Goal: Task Accomplishment & Management: Use online tool/utility

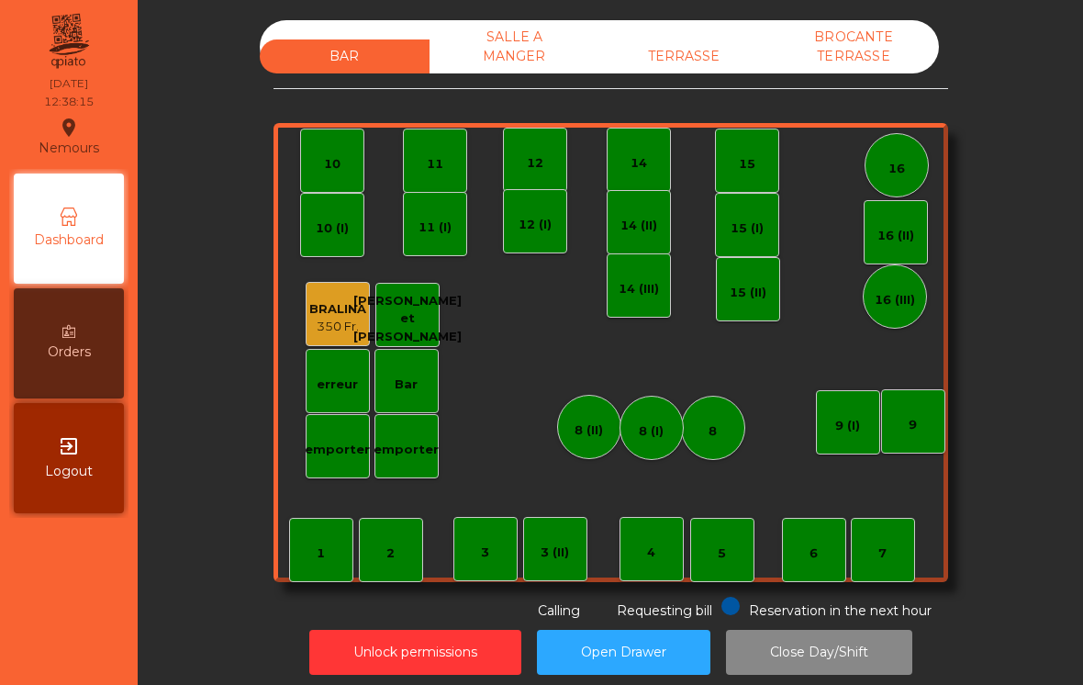
click at [693, 65] on div "TERRASSE" at bounding box center [684, 56] width 170 height 34
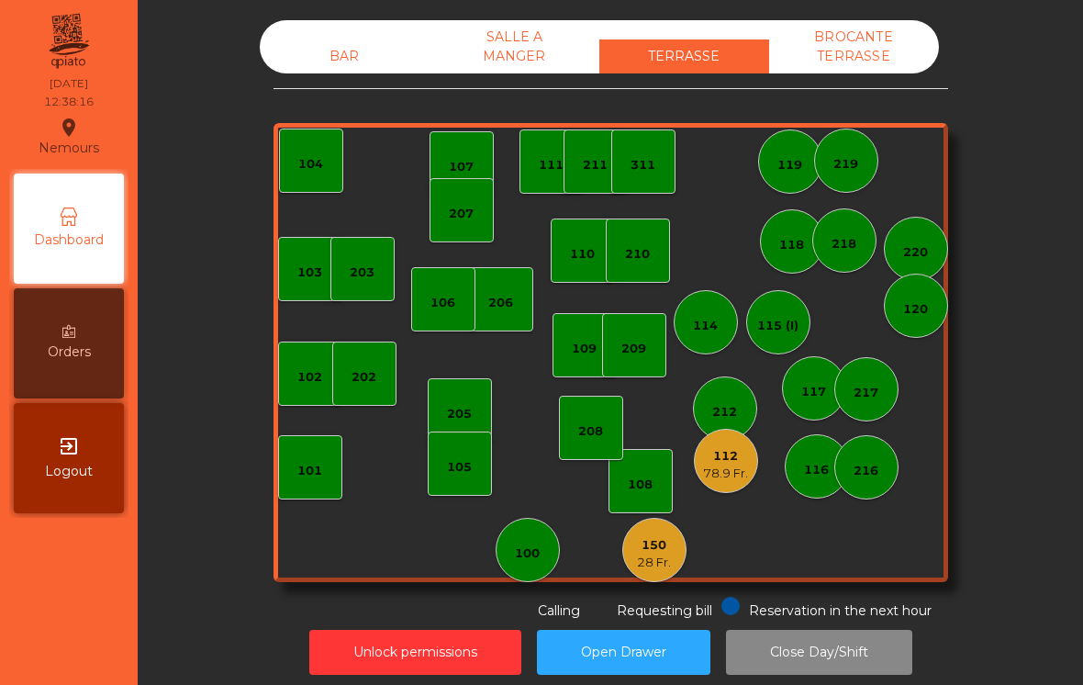
click at [720, 465] on div "78.9 Fr." at bounding box center [725, 473] width 45 height 18
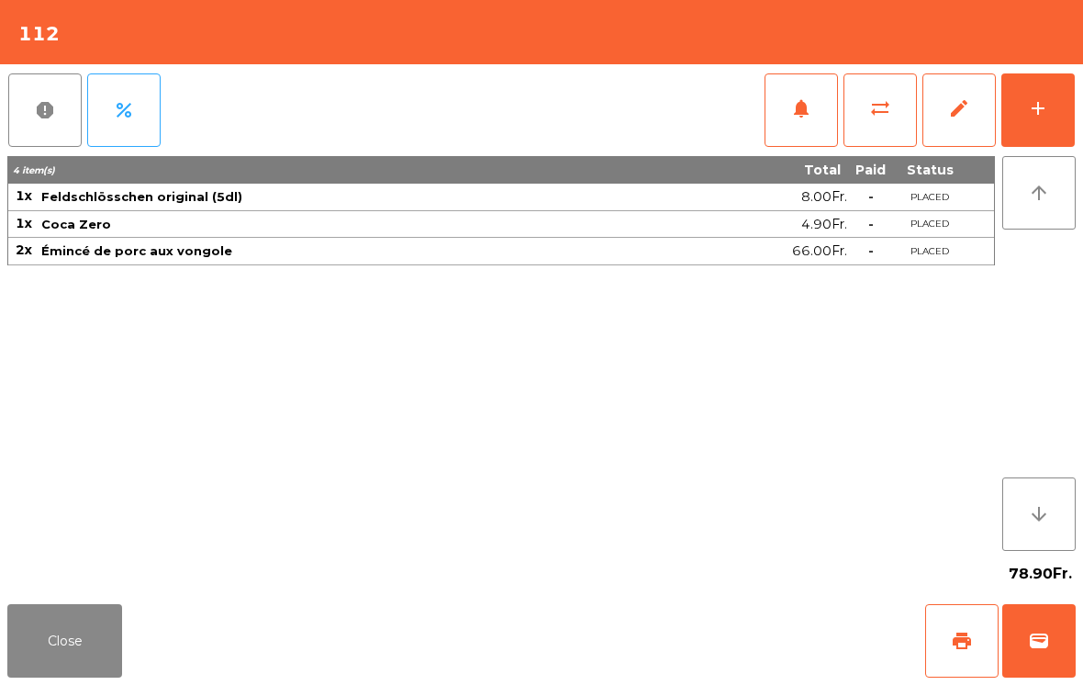
click at [1034, 119] on button "add" at bounding box center [1037, 109] width 73 height 73
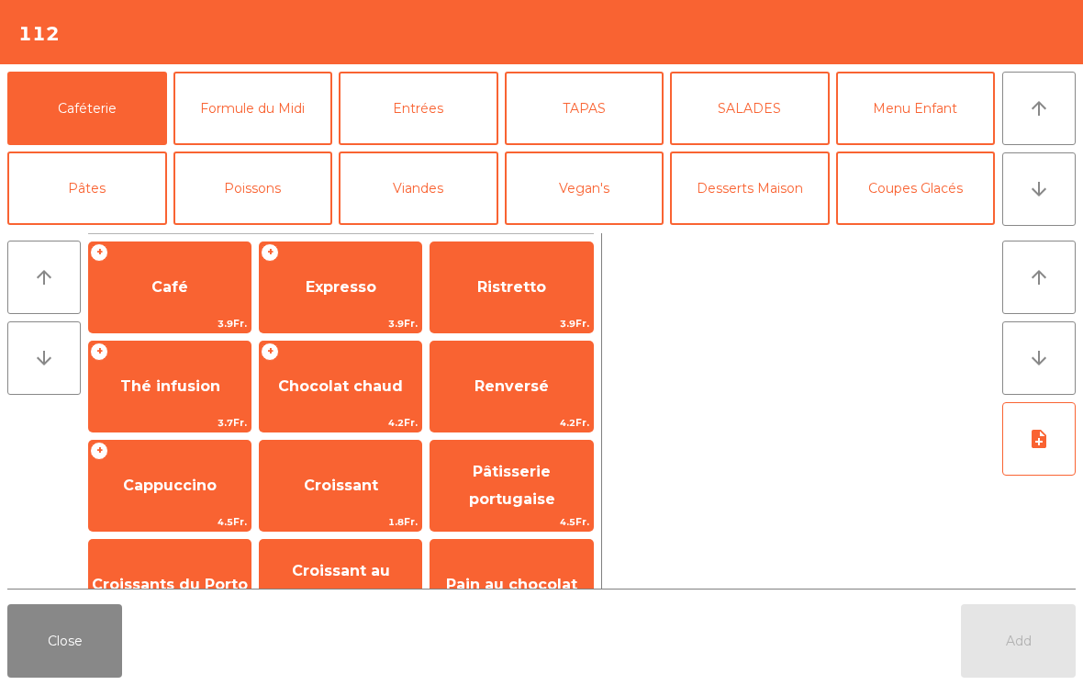
click at [318, 306] on span "Expresso" at bounding box center [341, 287] width 162 height 50
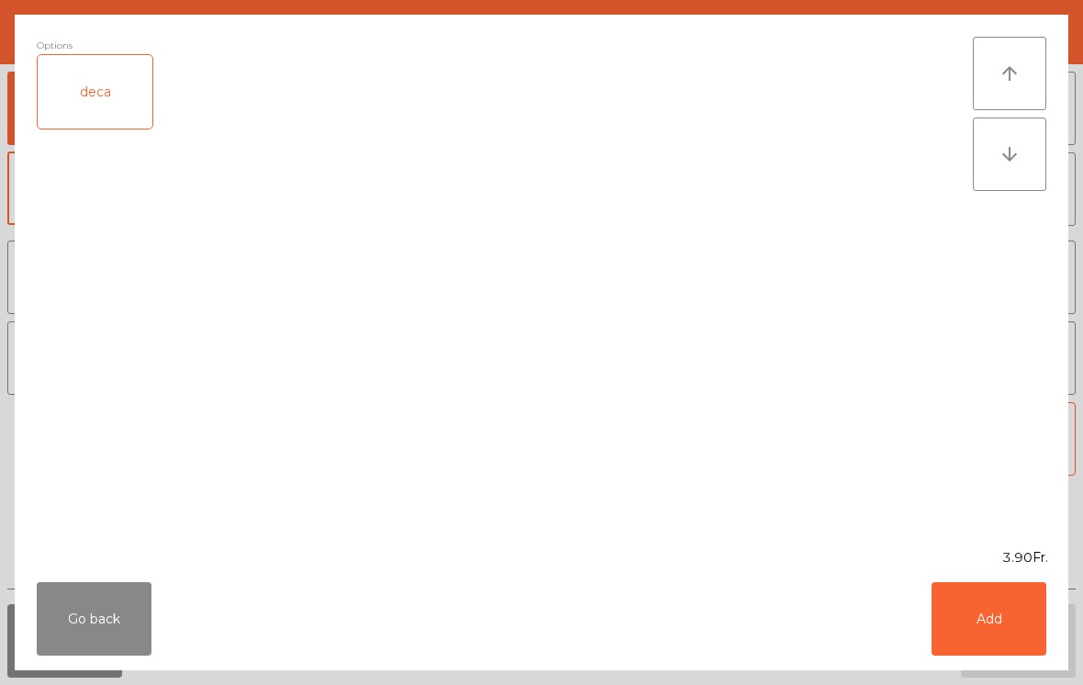
click at [995, 627] on button "Add" at bounding box center [988, 618] width 115 height 73
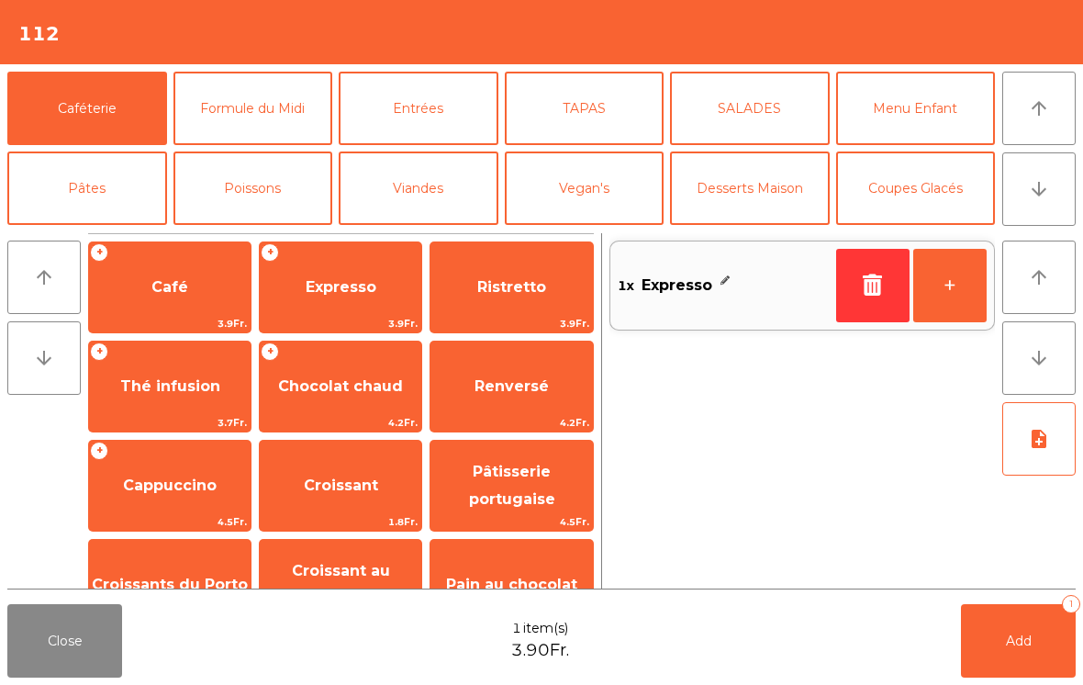
click at [948, 283] on button "+" at bounding box center [949, 285] width 73 height 73
click at [1008, 616] on button "Add 2" at bounding box center [1018, 640] width 115 height 73
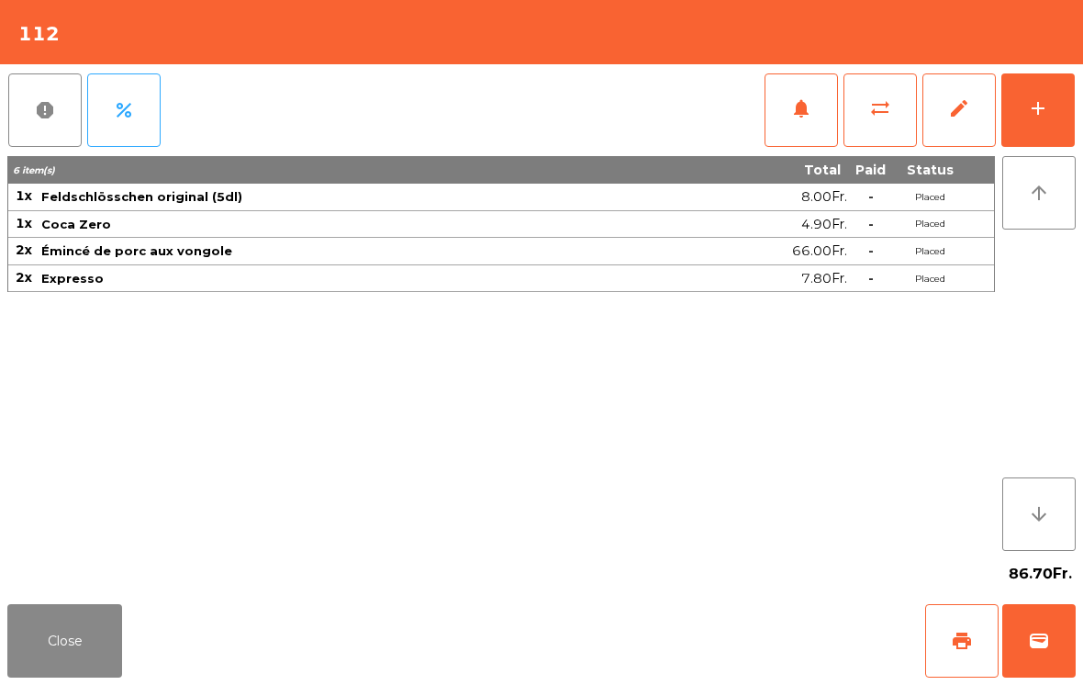
click at [61, 676] on button "Close" at bounding box center [64, 640] width 115 height 73
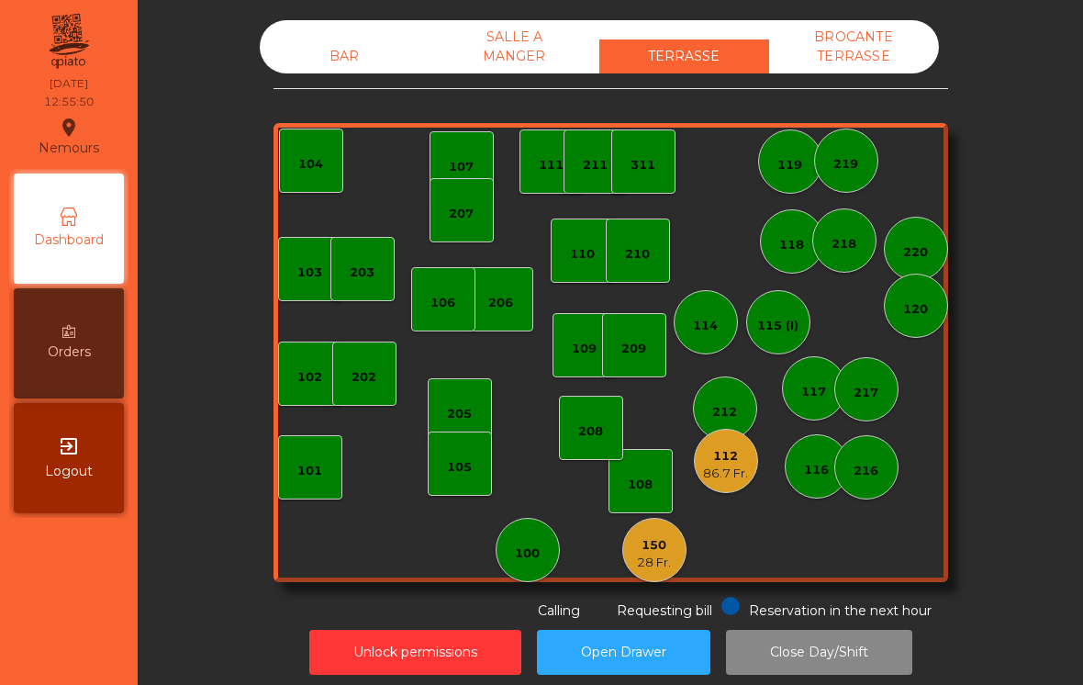
click at [653, 565] on div "28 Fr." at bounding box center [654, 562] width 34 height 18
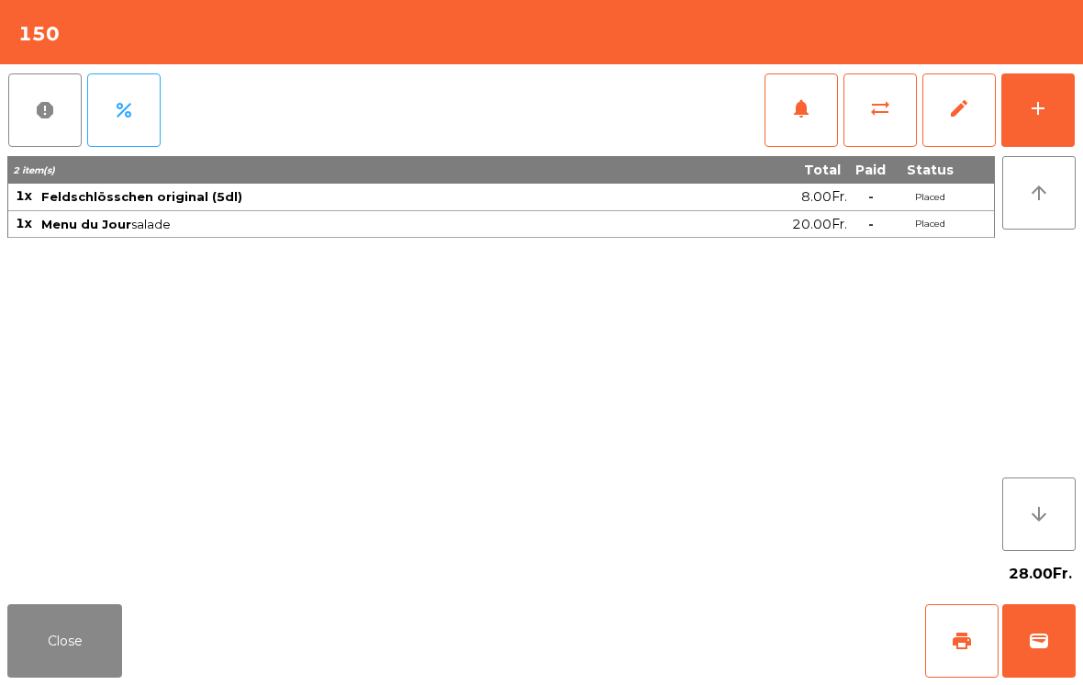
click at [1073, 130] on button "add" at bounding box center [1037, 109] width 73 height 73
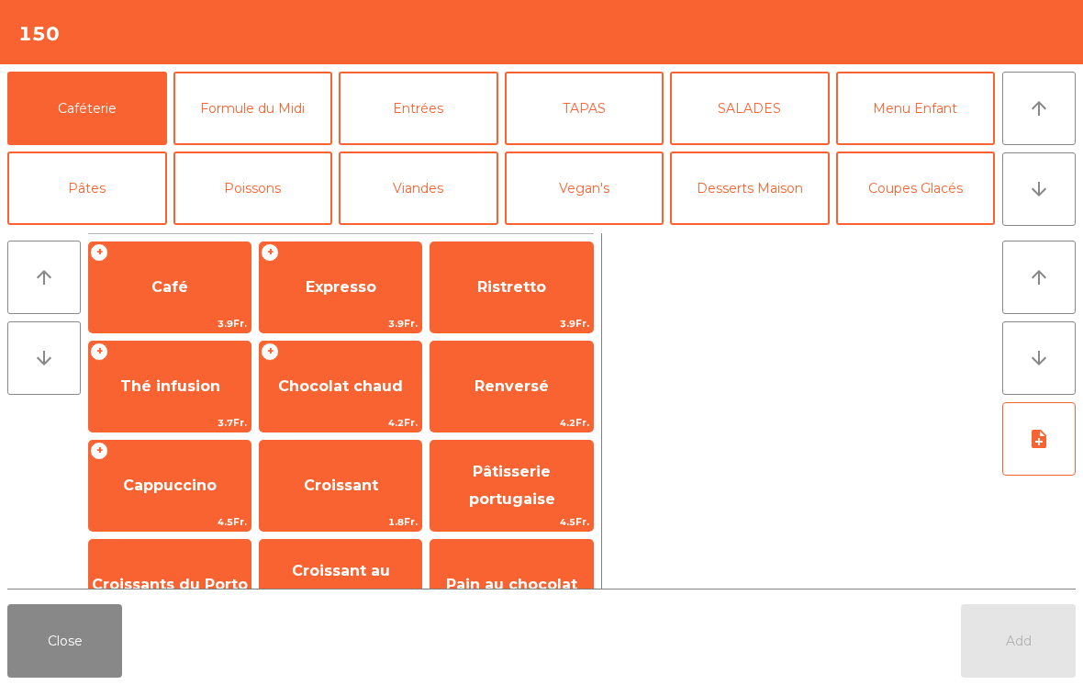
click at [352, 306] on span "Expresso" at bounding box center [341, 287] width 162 height 50
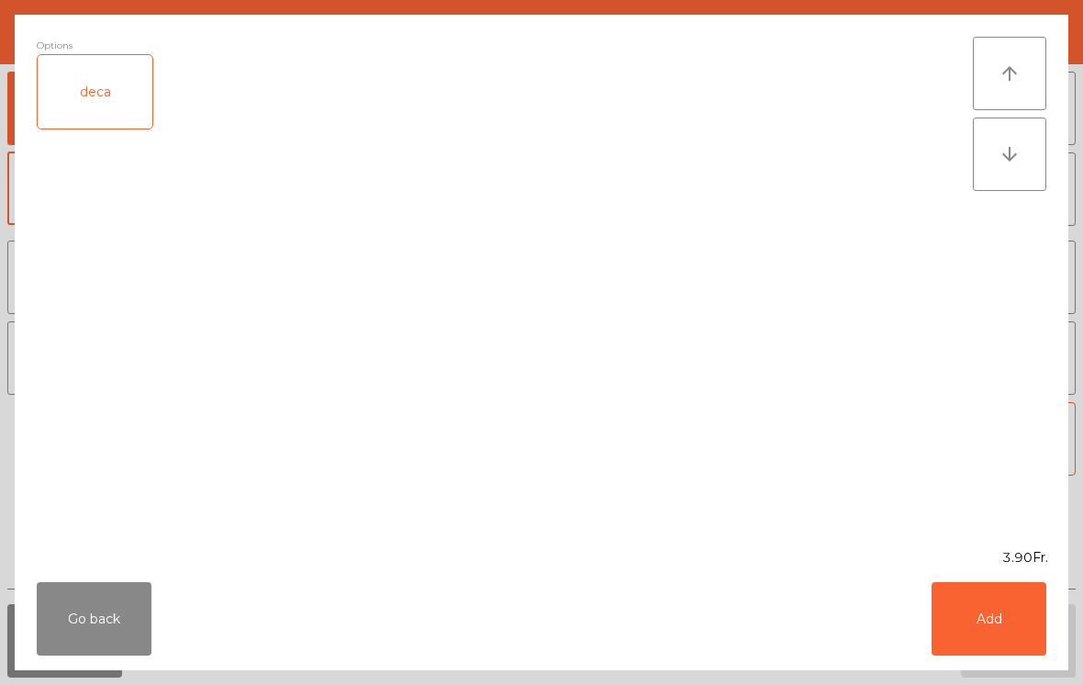
click at [1006, 622] on button "Add" at bounding box center [988, 618] width 115 height 73
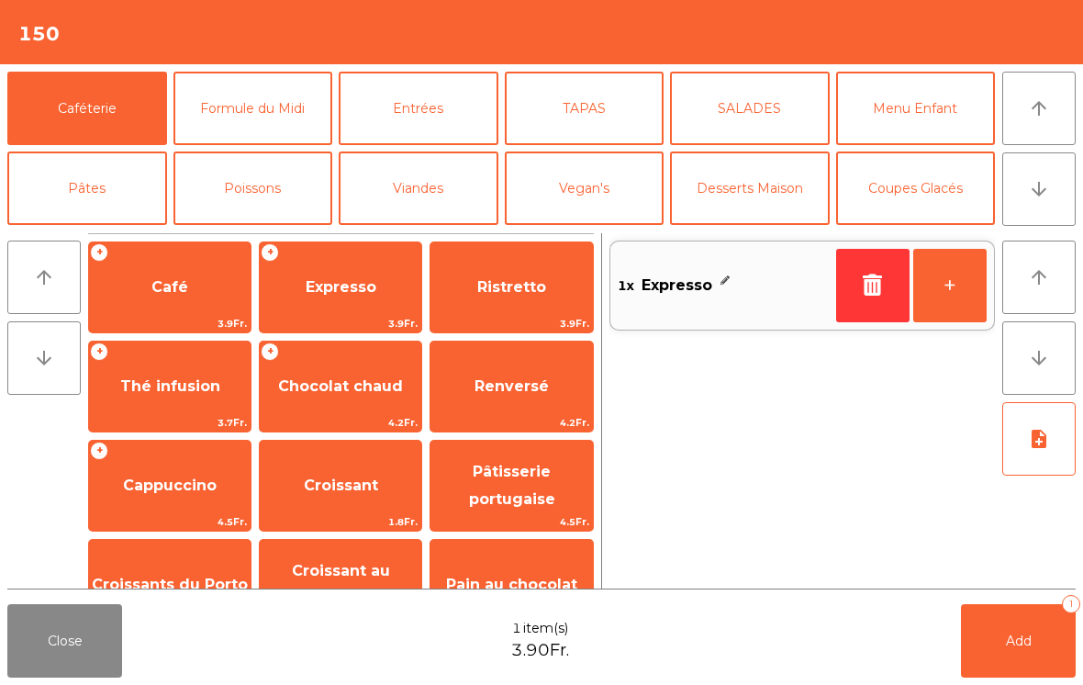
click at [1005, 622] on button "Add 1" at bounding box center [1018, 640] width 115 height 73
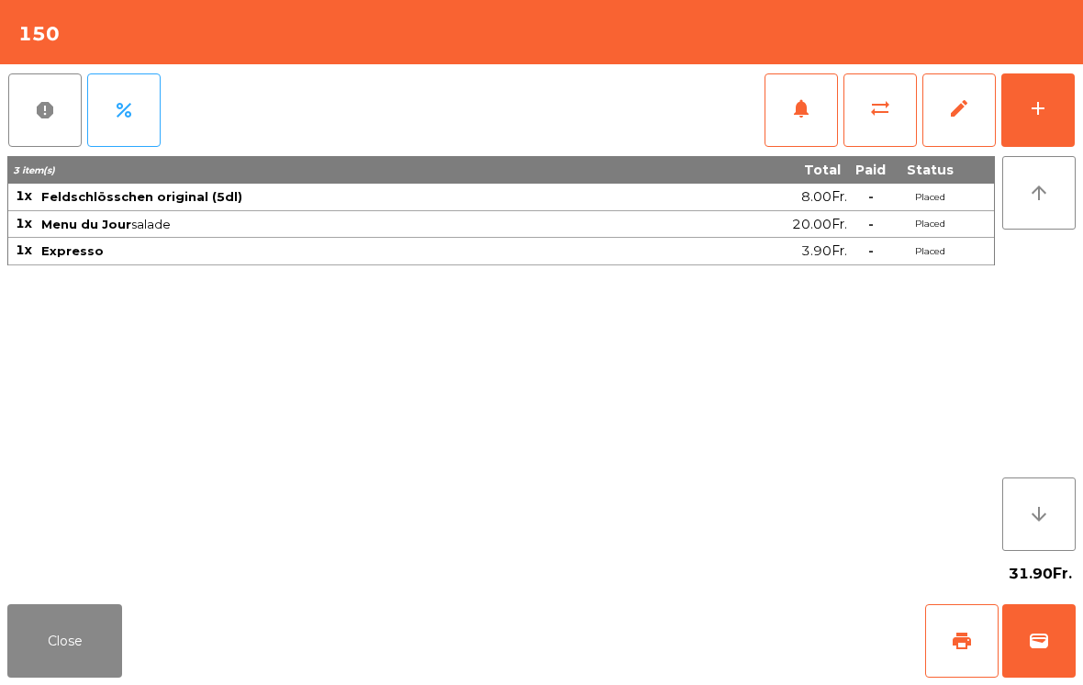
click at [63, 642] on button "Close" at bounding box center [64, 640] width 115 height 73
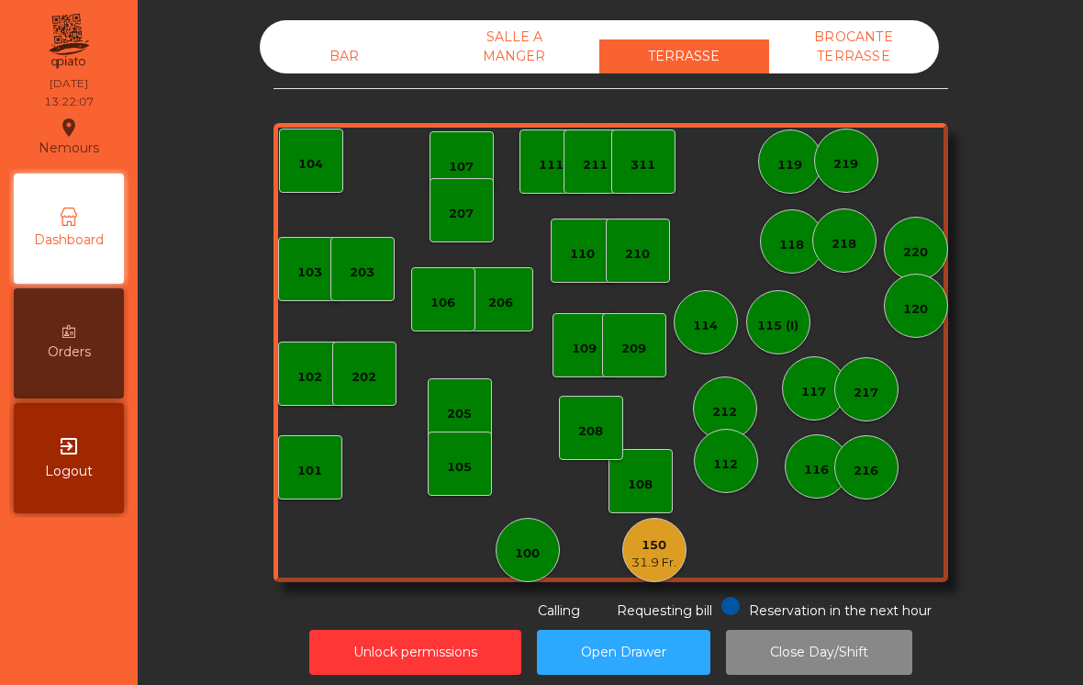
click at [295, 54] on div "BAR" at bounding box center [345, 56] width 170 height 34
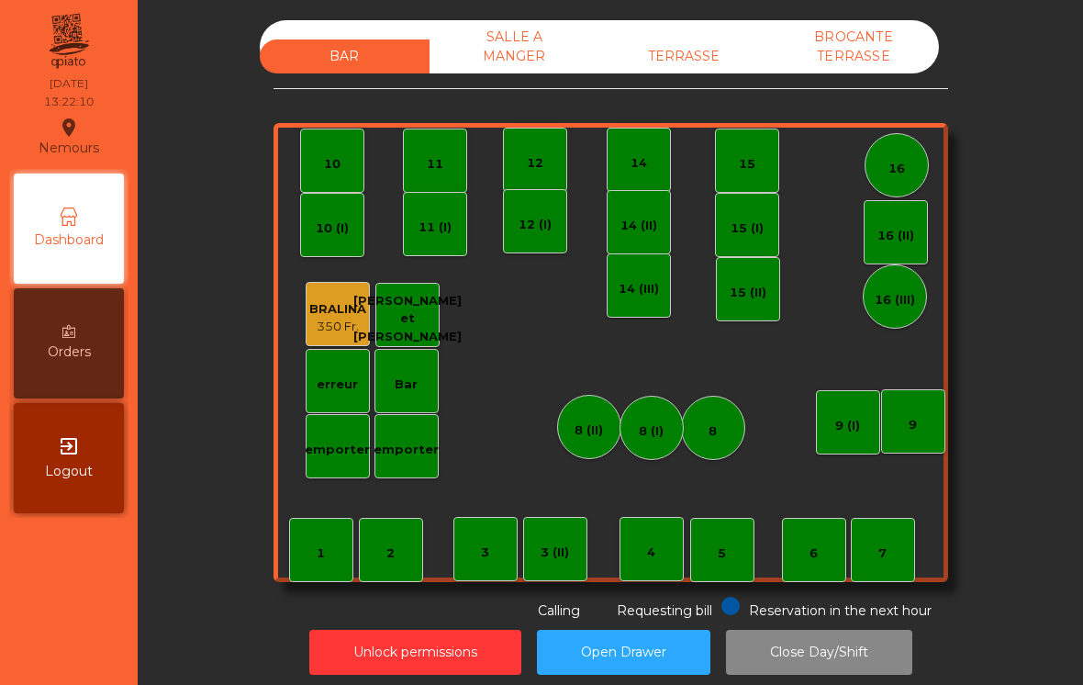
click at [420, 402] on div "Bar" at bounding box center [406, 381] width 64 height 64
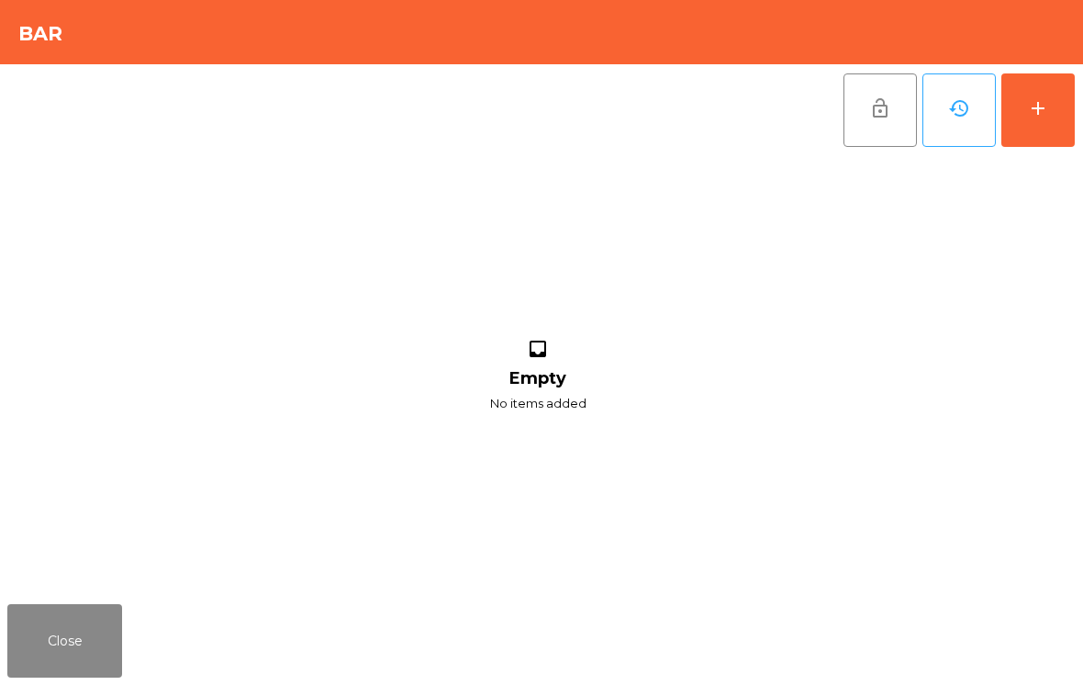
click at [1042, 125] on button "add" at bounding box center [1037, 109] width 73 height 73
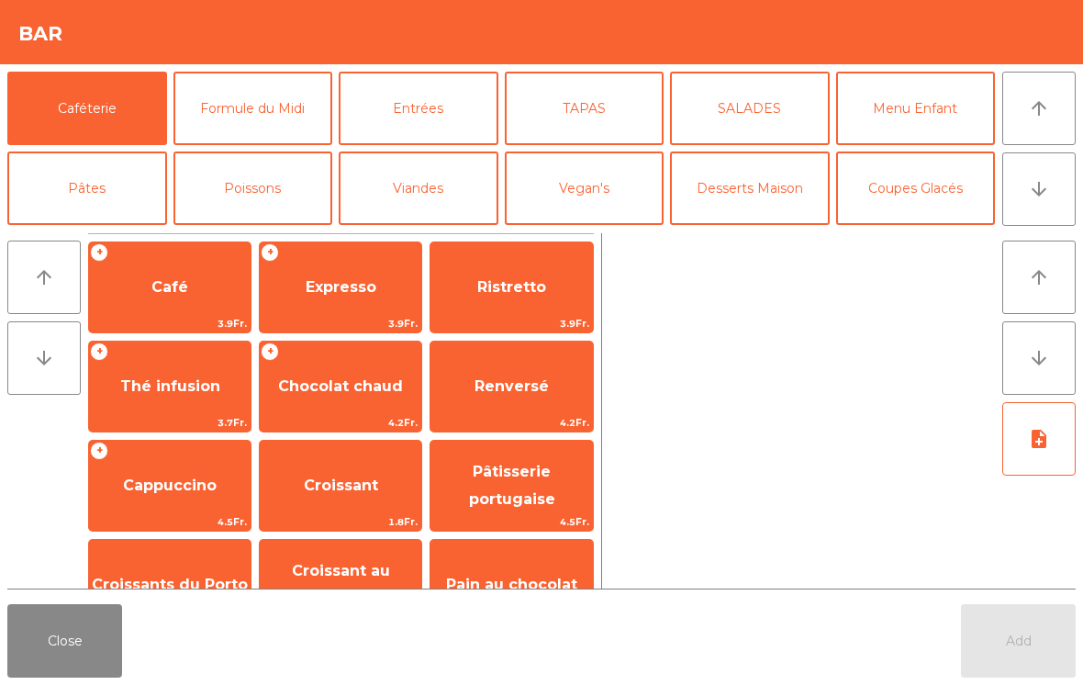
click at [1052, 215] on button "arrow_downward" at bounding box center [1038, 188] width 73 height 73
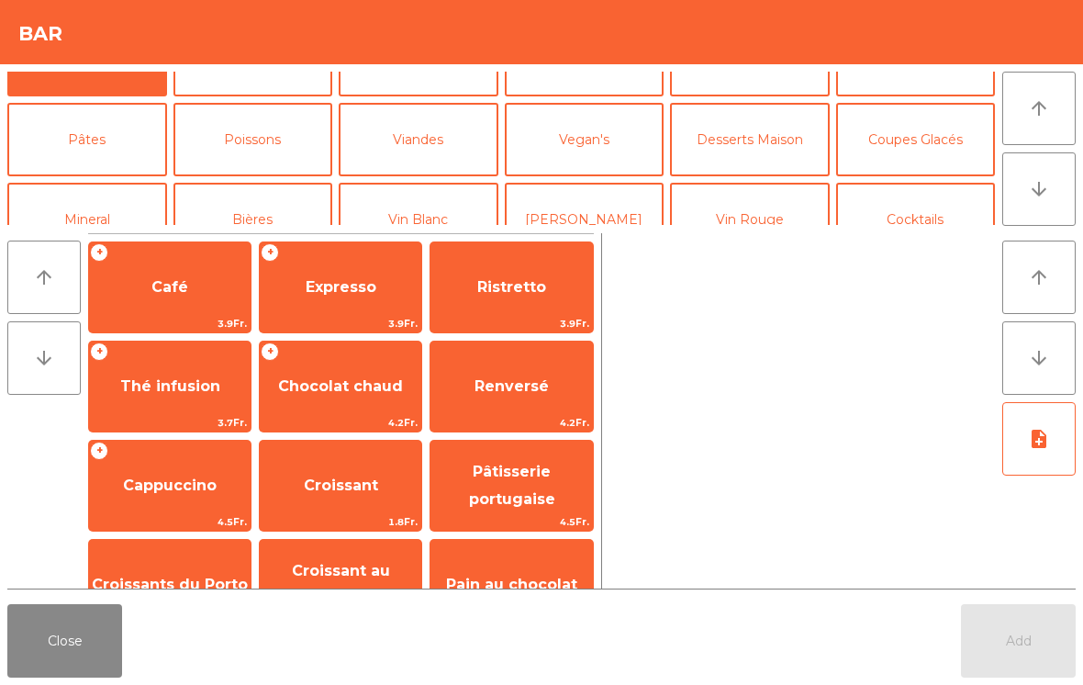
scroll to position [160, 0]
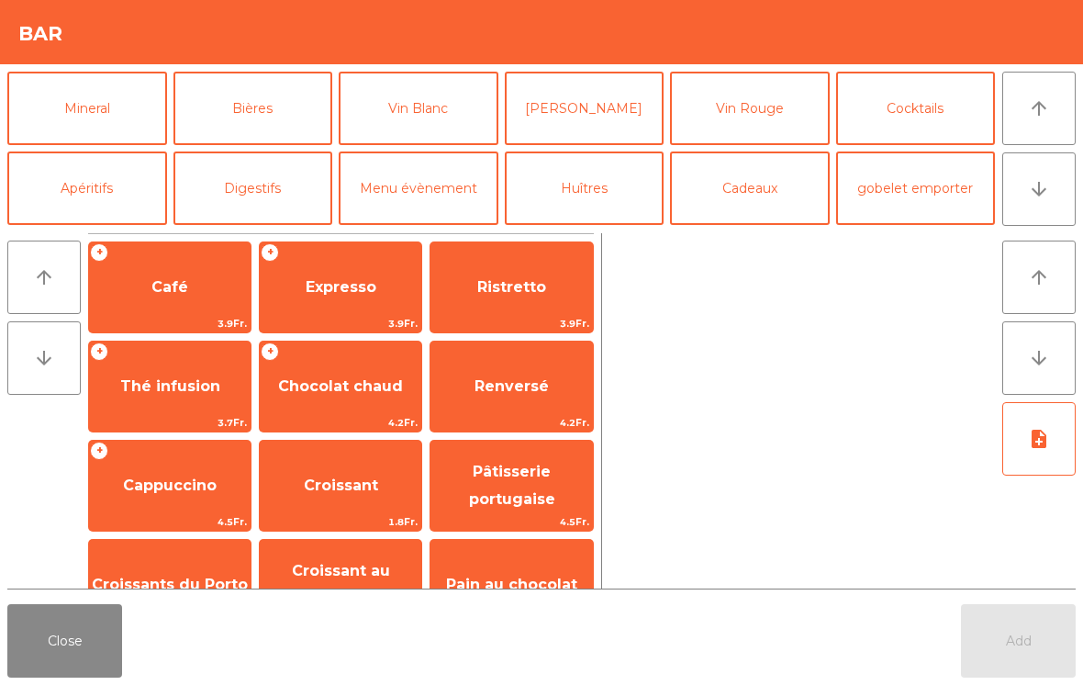
click at [767, 116] on button "Vin Rouge" at bounding box center [750, 108] width 160 height 73
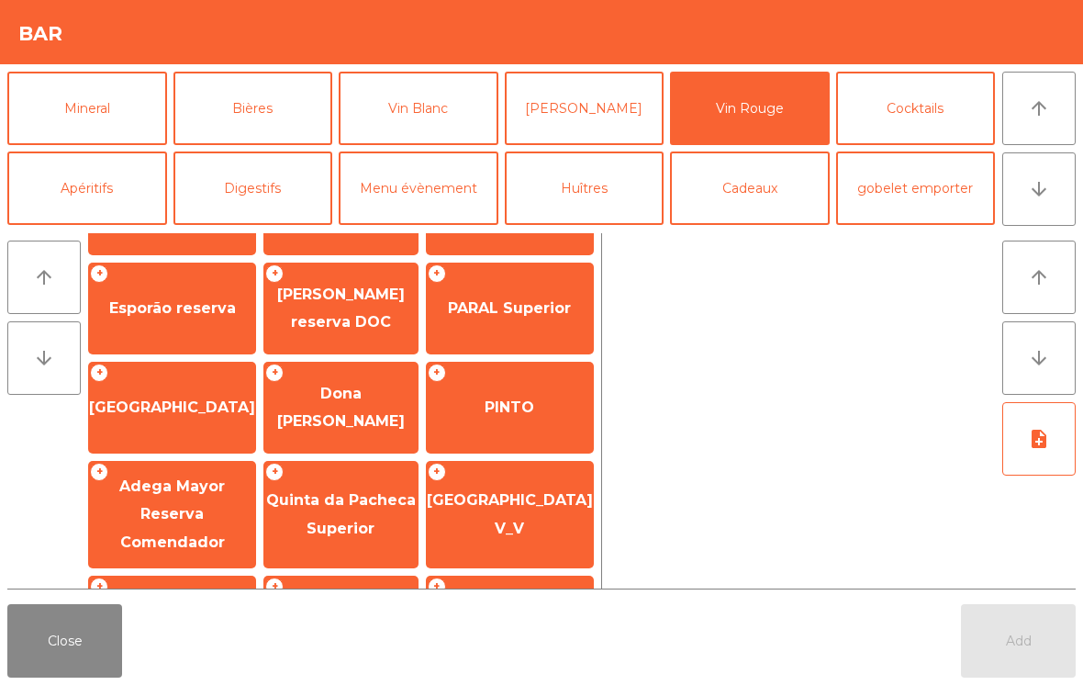
scroll to position [480, 0]
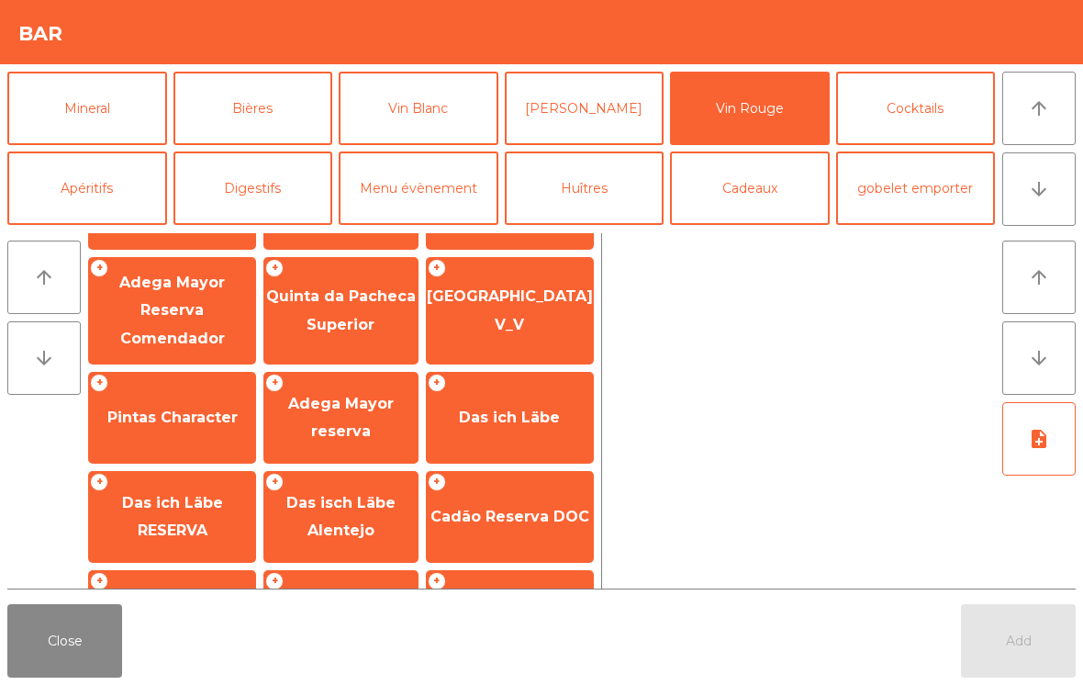
click at [329, 438] on span "Adega Mayor reserva" at bounding box center [341, 417] width 106 height 45
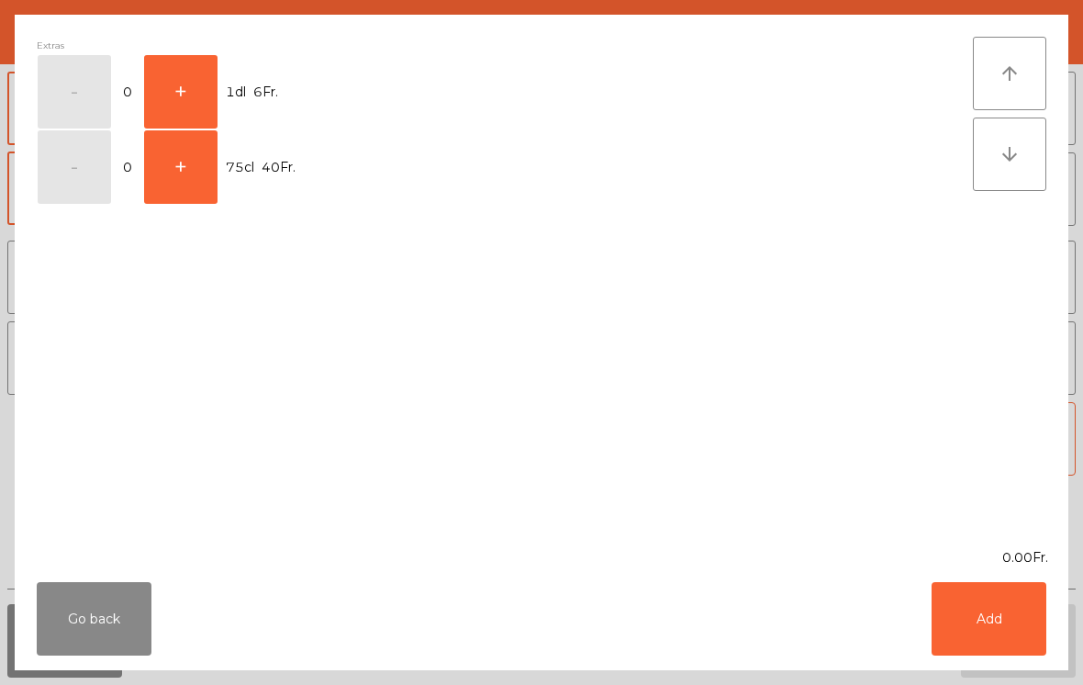
click at [98, 611] on button "Go back" at bounding box center [94, 618] width 115 height 73
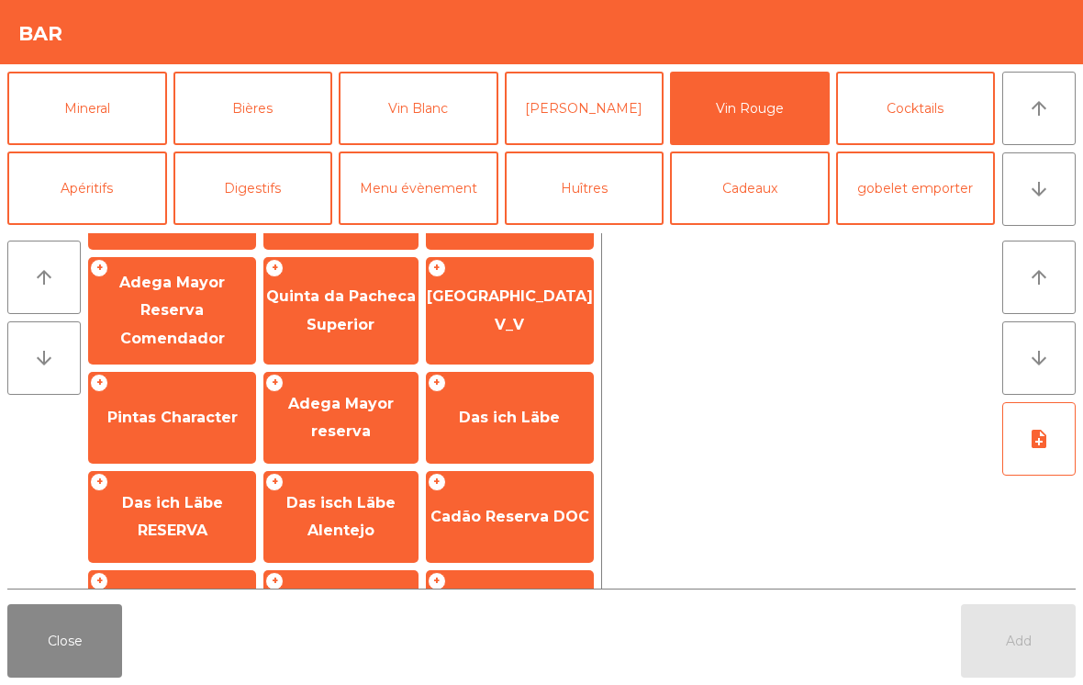
click at [42, 654] on button "Close" at bounding box center [64, 640] width 115 height 73
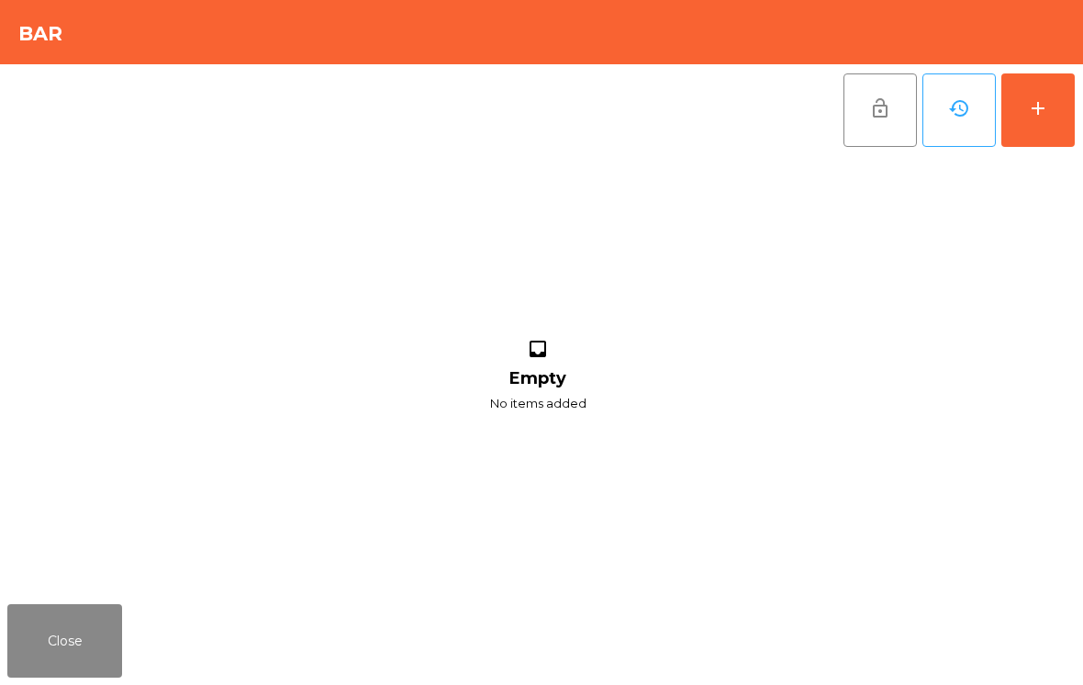
click at [72, 656] on button "Close" at bounding box center [64, 640] width 115 height 73
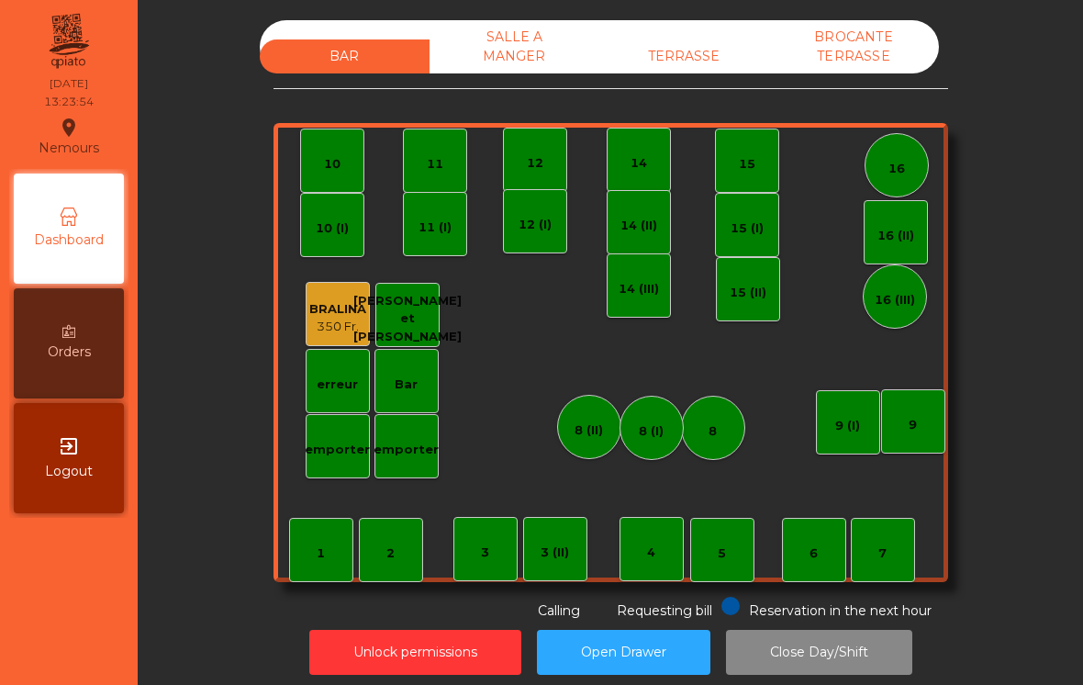
click at [411, 419] on div "emporter" at bounding box center [406, 446] width 64 height 64
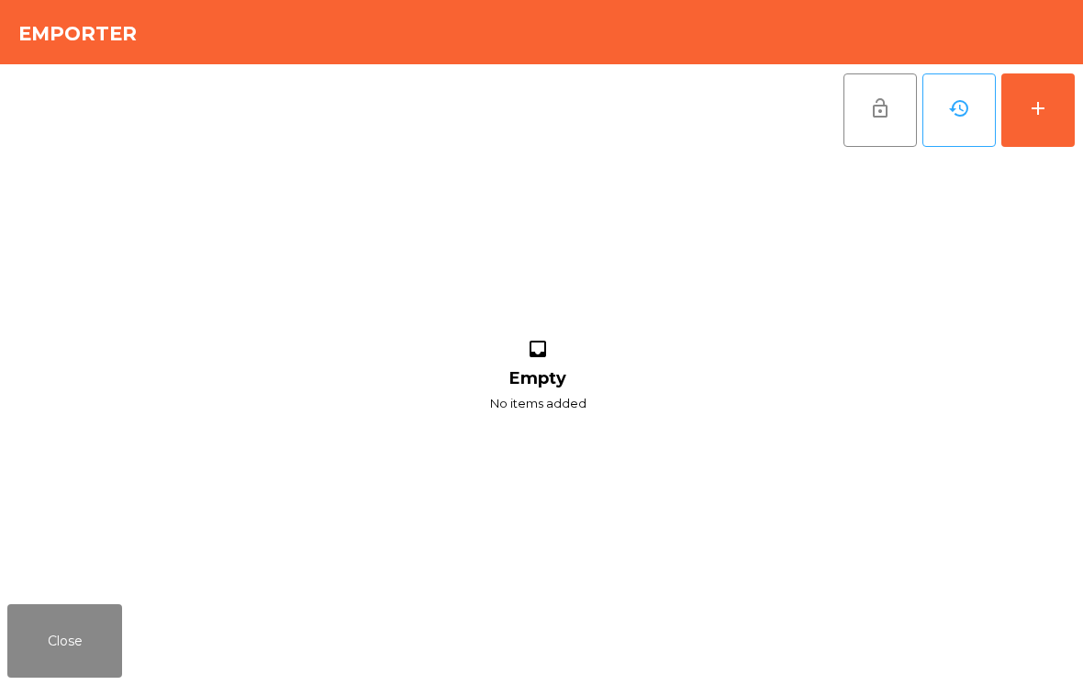
click at [1020, 122] on button "add" at bounding box center [1037, 109] width 73 height 73
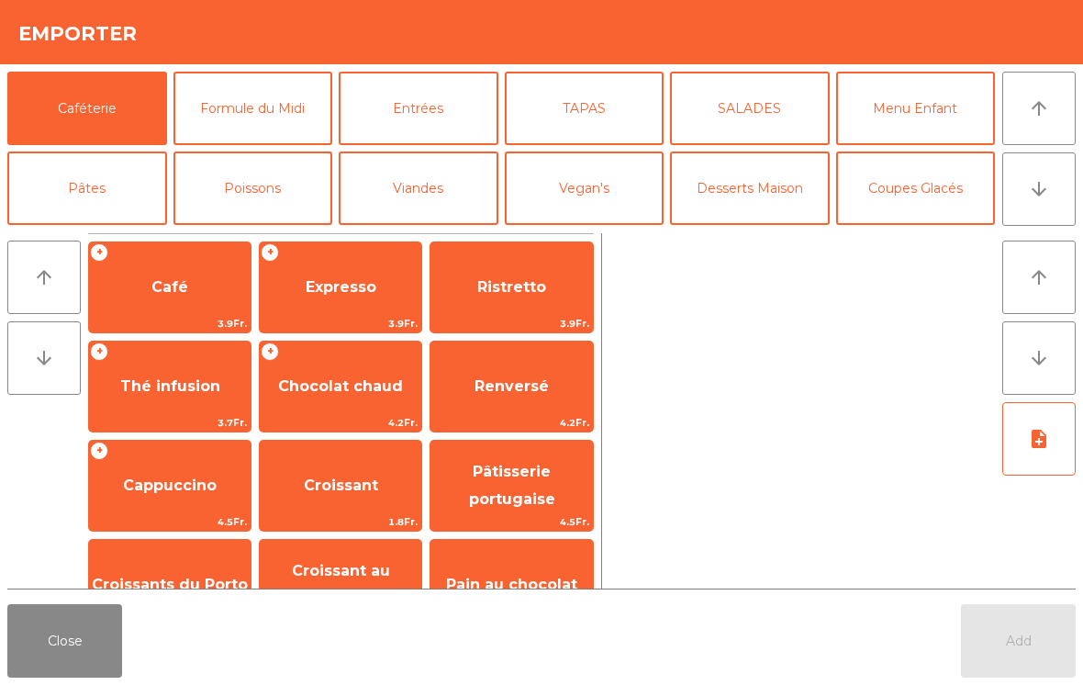
scroll to position [44, 0]
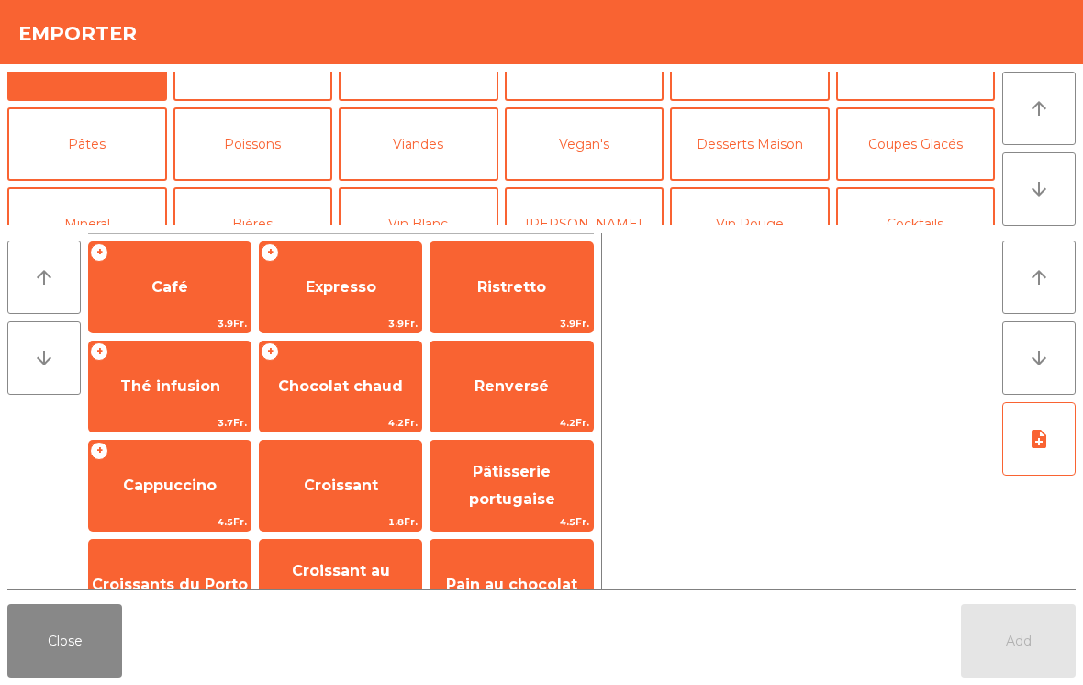
click at [1051, 204] on button "arrow_downward" at bounding box center [1038, 188] width 73 height 73
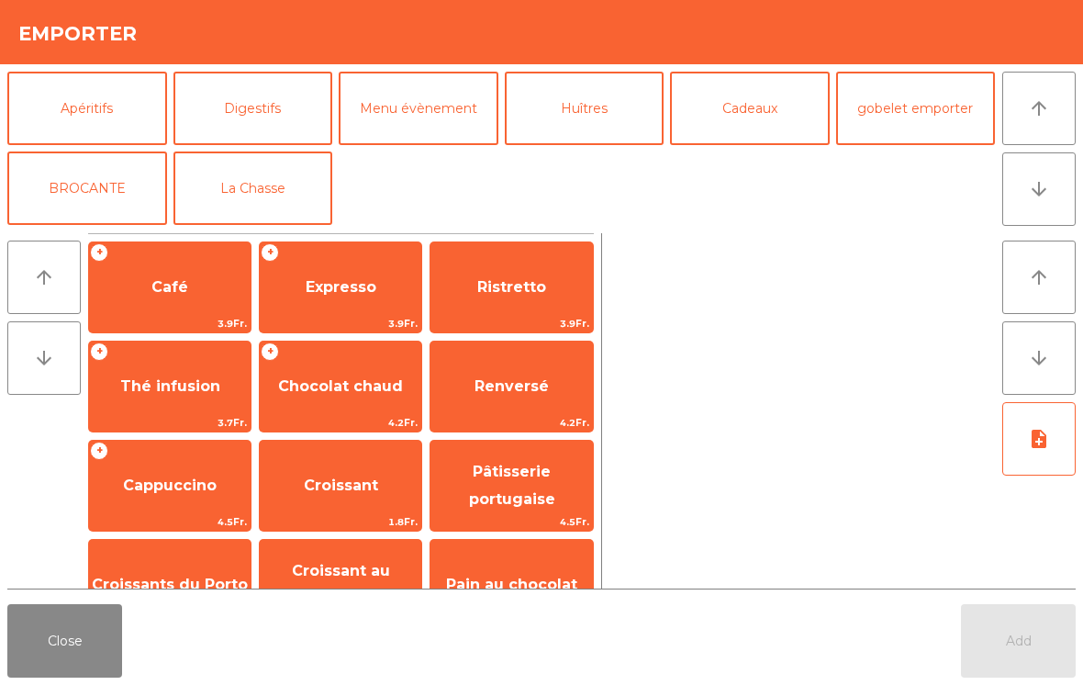
scroll to position [240, 0]
click at [257, 199] on button "La Chasse" at bounding box center [253, 187] width 160 height 73
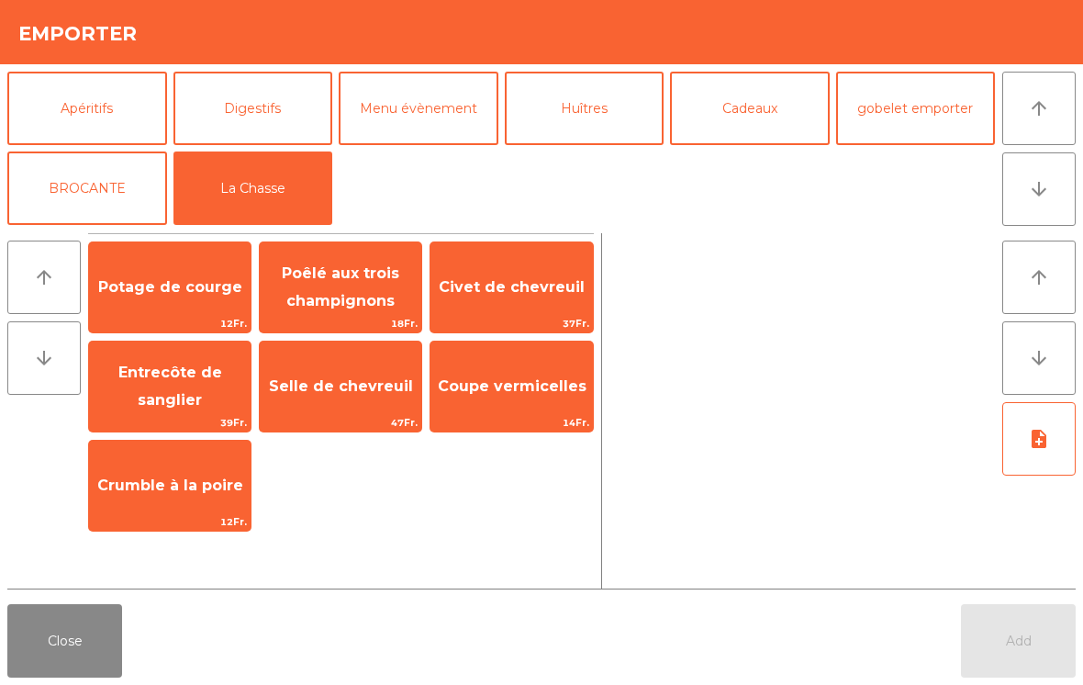
click at [35, 620] on button "Close" at bounding box center [64, 640] width 115 height 73
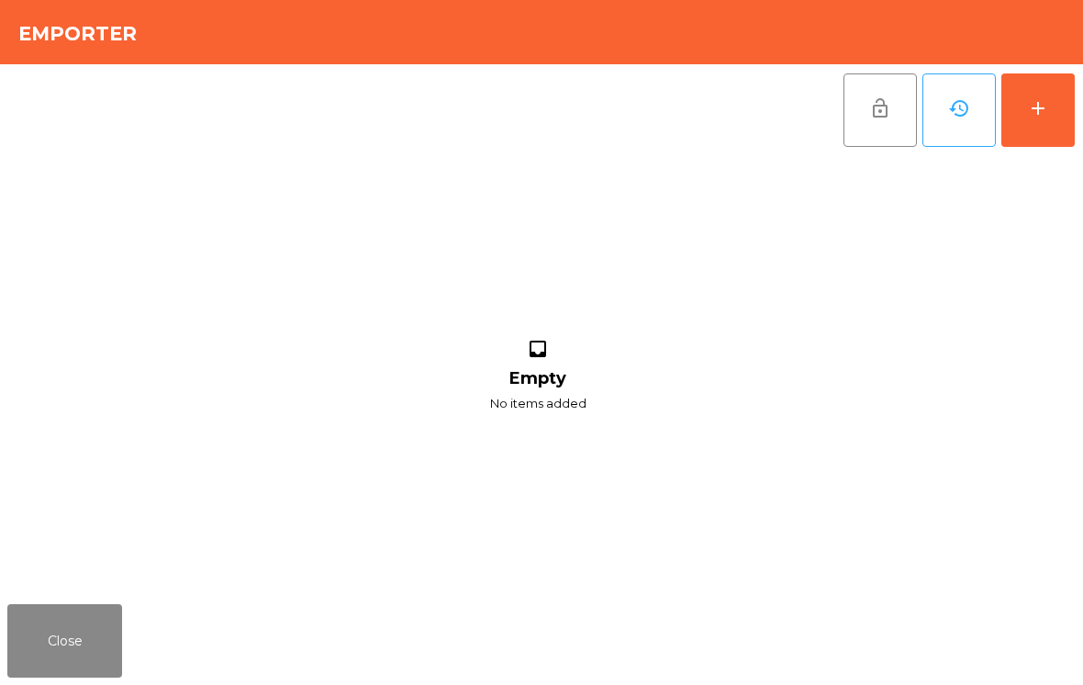
click at [85, 662] on button "Close" at bounding box center [64, 640] width 115 height 73
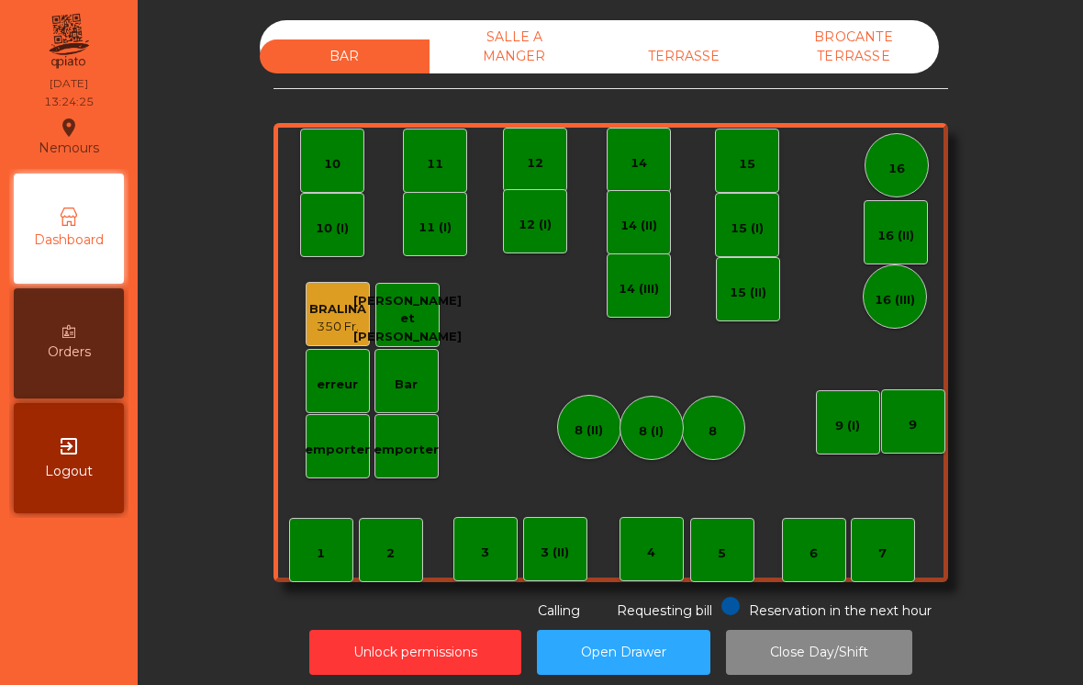
click at [333, 309] on div "BRALINA" at bounding box center [337, 309] width 57 height 18
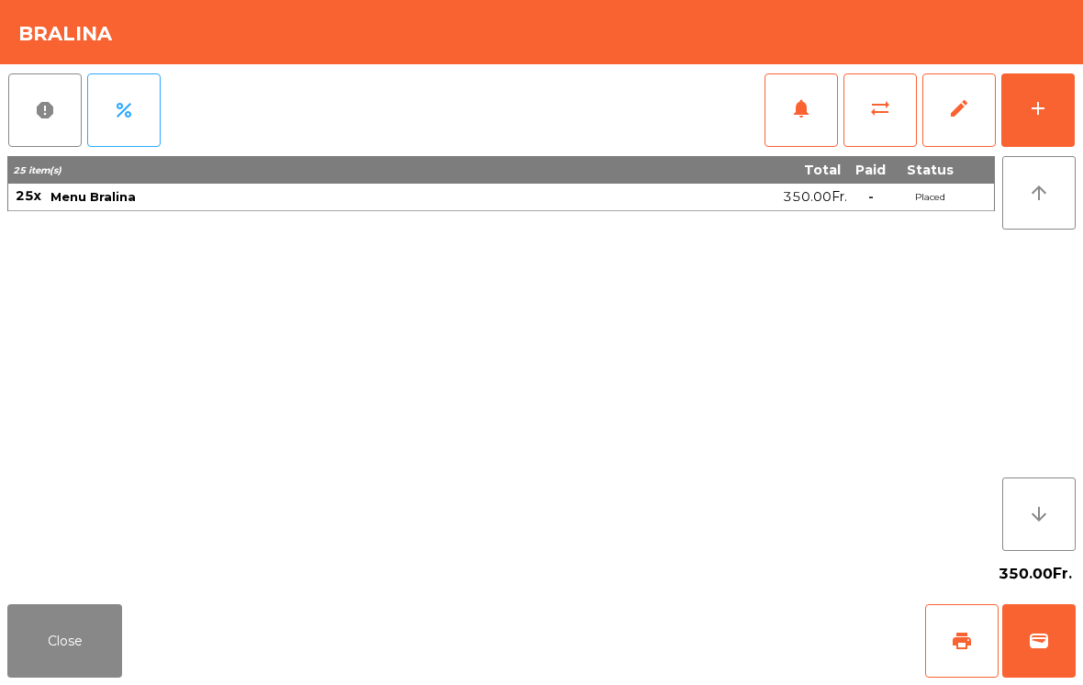
click at [1019, 110] on button "add" at bounding box center [1037, 109] width 73 height 73
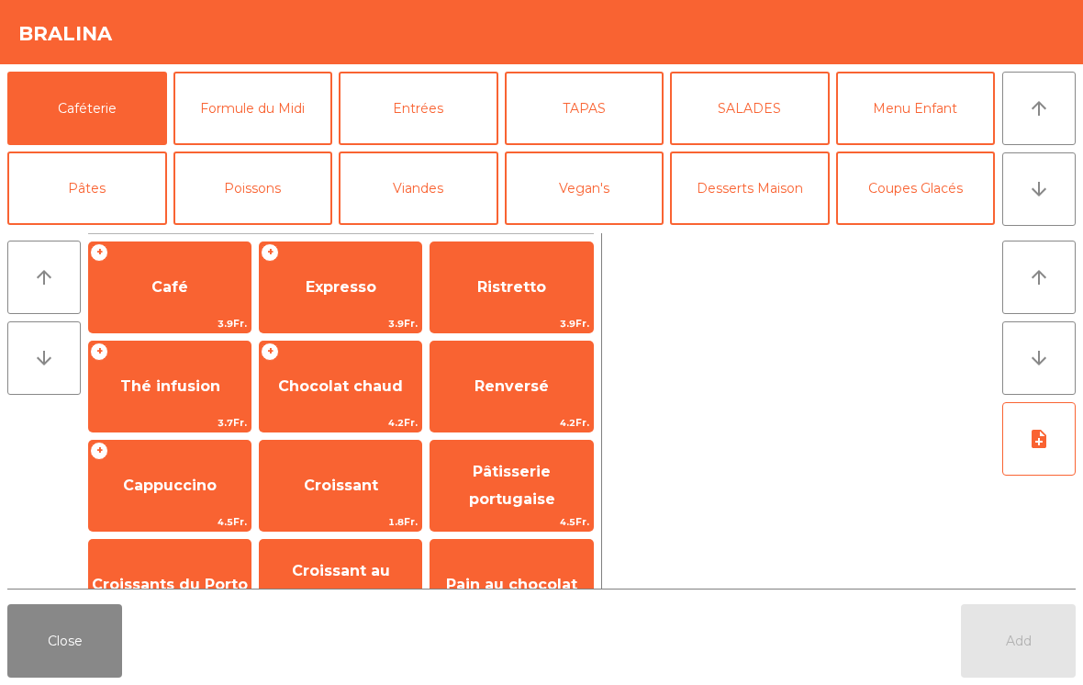
click at [240, 121] on button "Formule du Midi" at bounding box center [253, 108] width 160 height 73
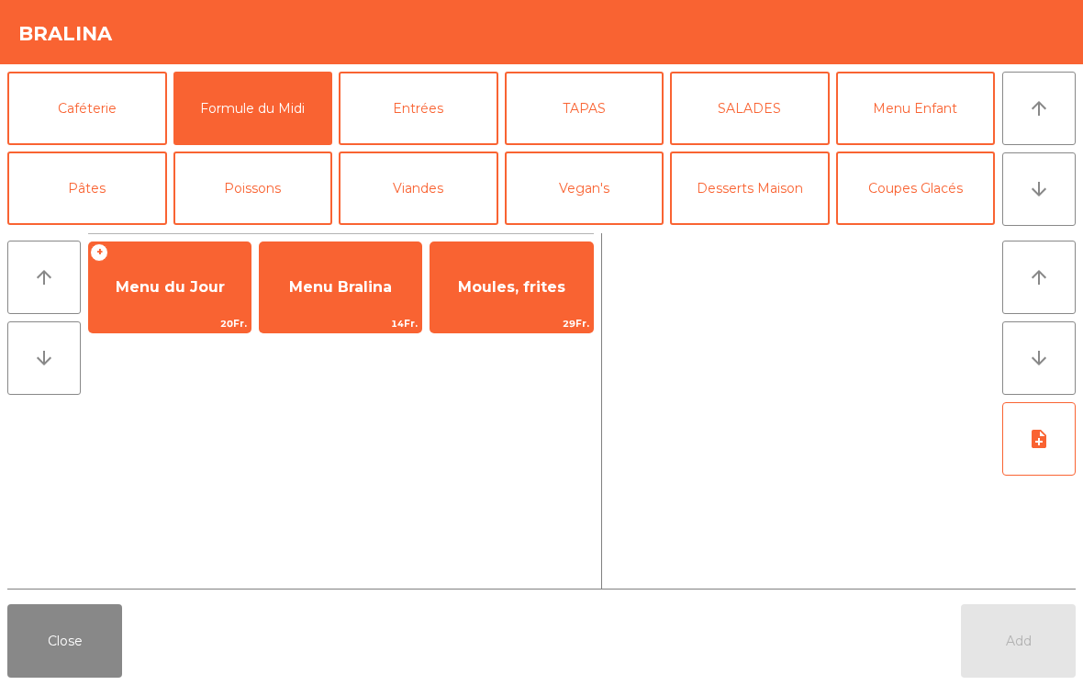
click at [317, 306] on span "Menu Bralina" at bounding box center [341, 287] width 162 height 50
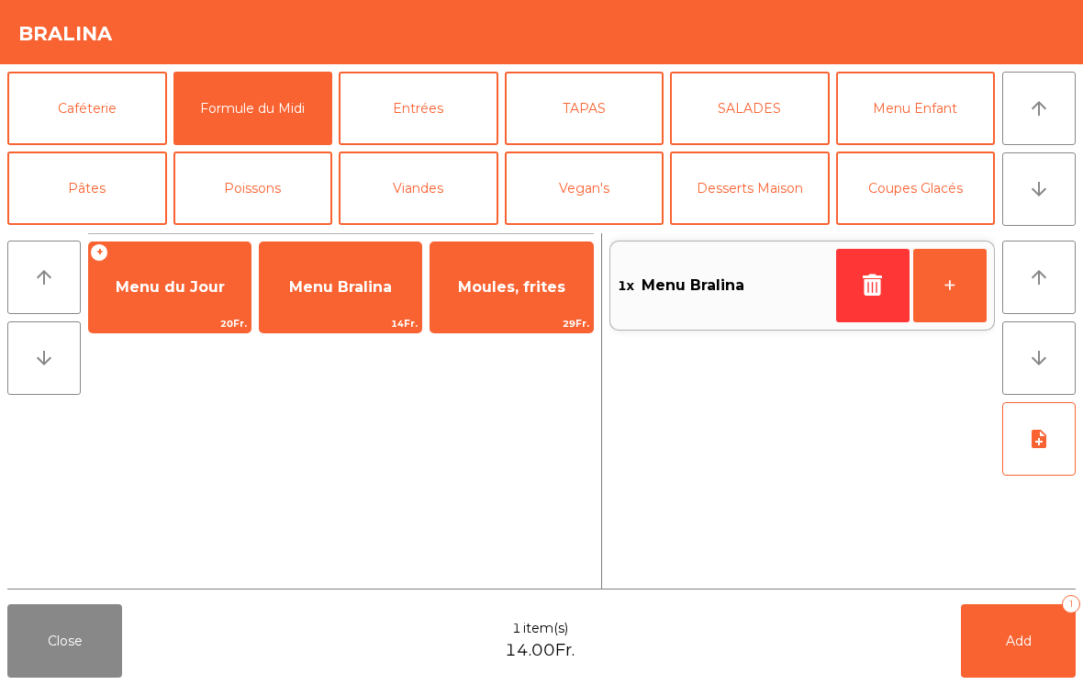
click at [952, 289] on button "+" at bounding box center [949, 285] width 73 height 73
click at [1014, 644] on span "Add" at bounding box center [1019, 640] width 26 height 17
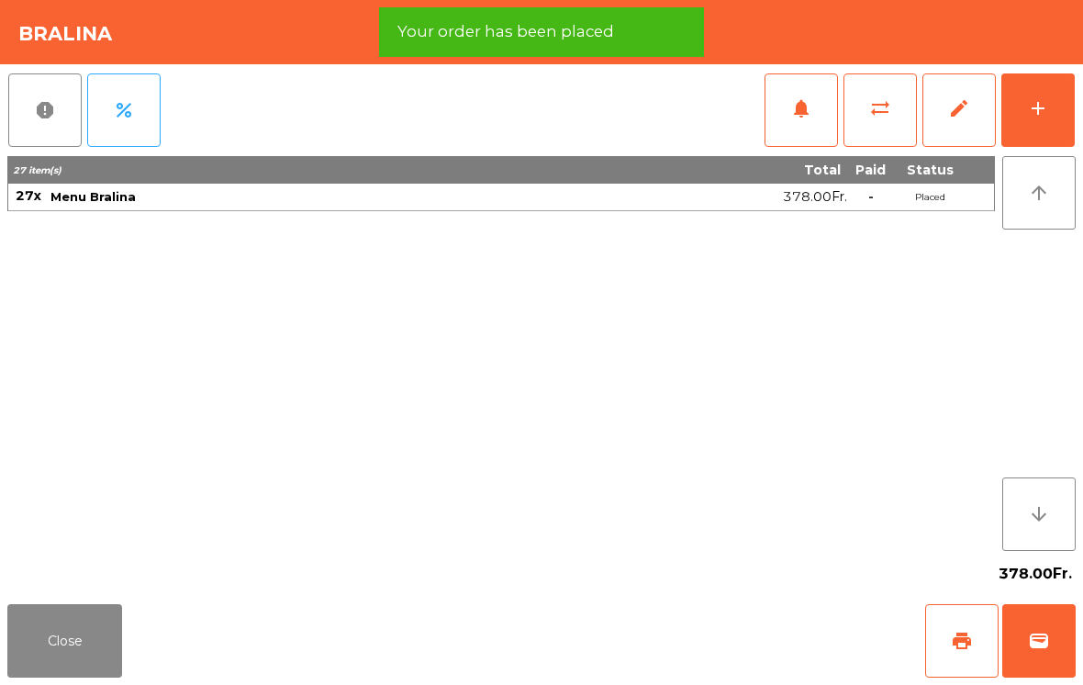
click at [78, 652] on button "Close" at bounding box center [64, 640] width 115 height 73
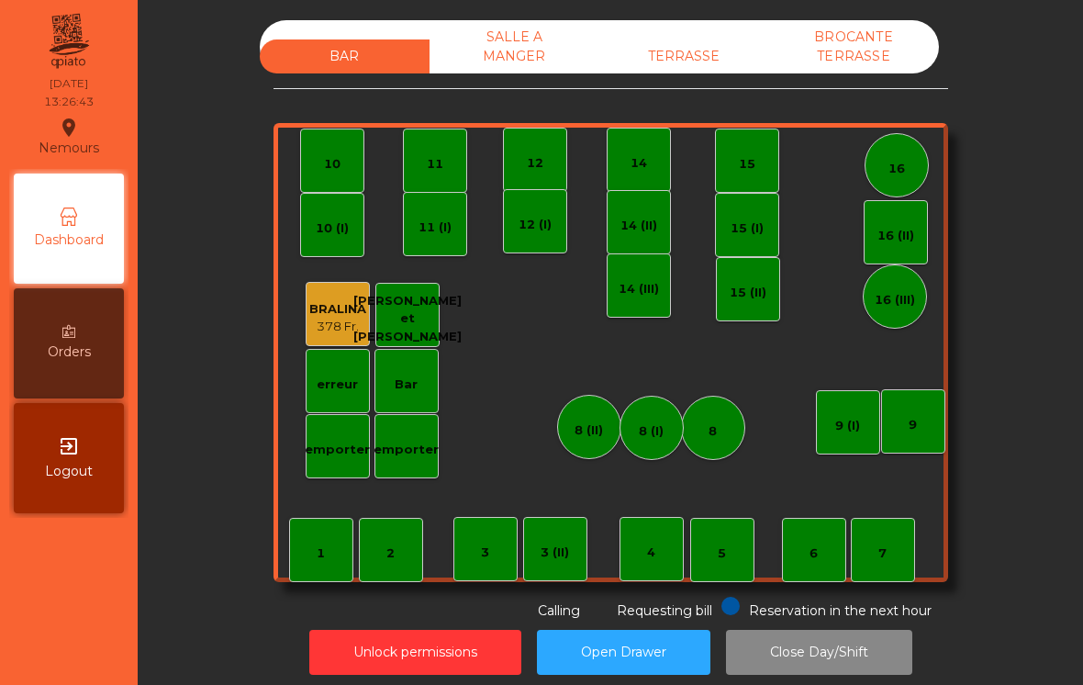
click at [324, 313] on div "BRALINA" at bounding box center [337, 309] width 57 height 18
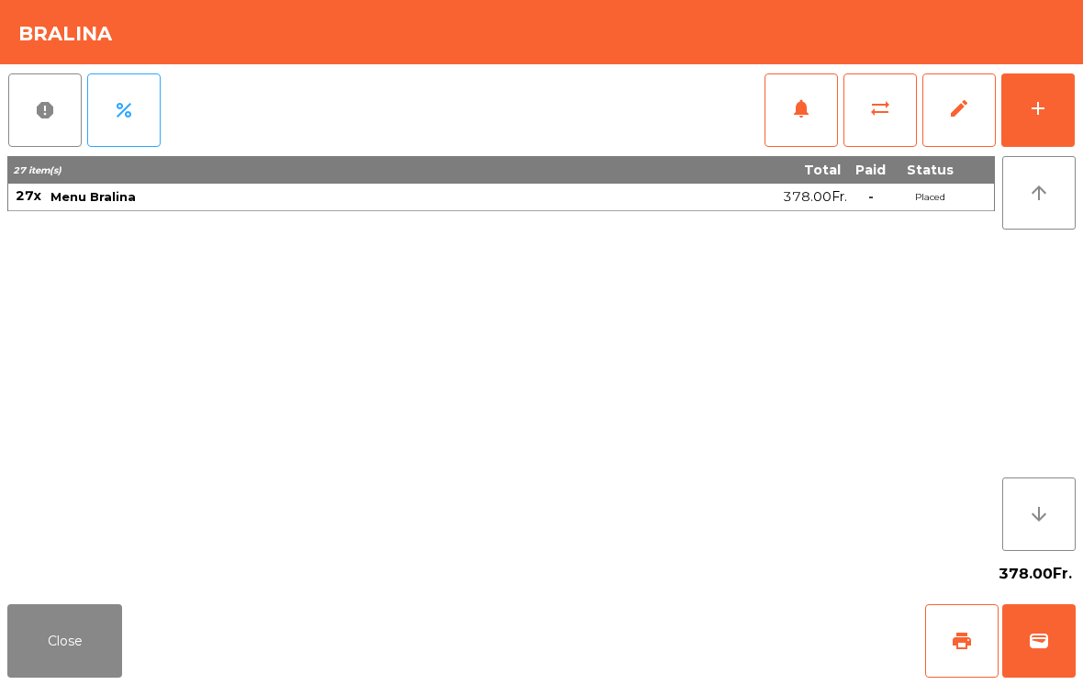
click at [1035, 107] on div "add" at bounding box center [1038, 108] width 22 height 22
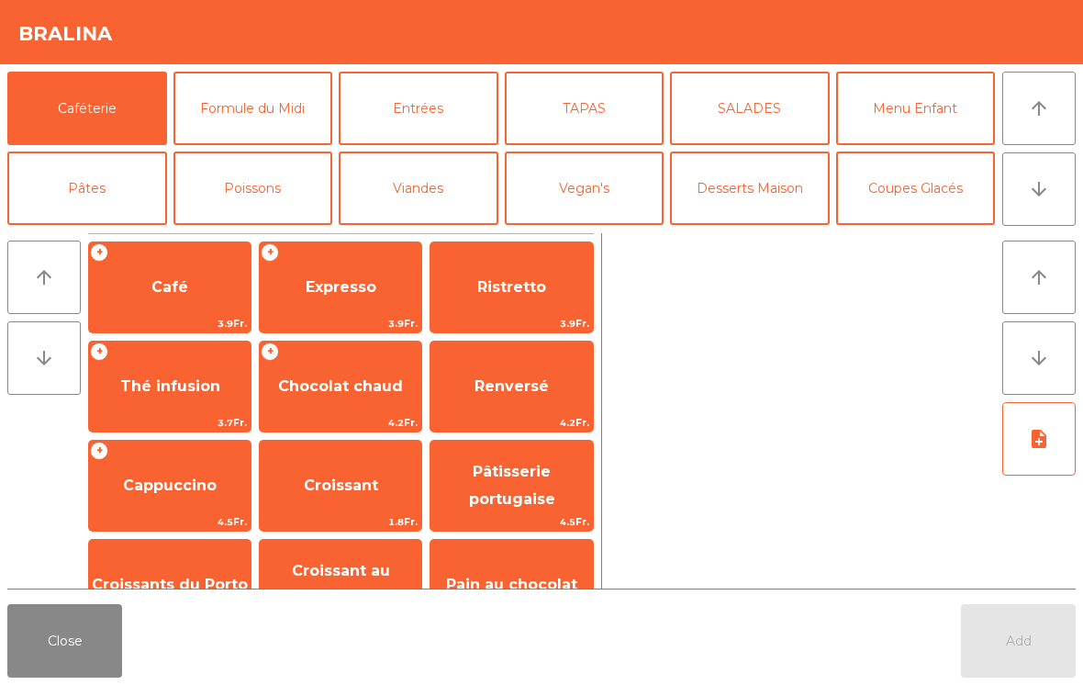
click at [246, 116] on button "Formule du Midi" at bounding box center [253, 108] width 160 height 73
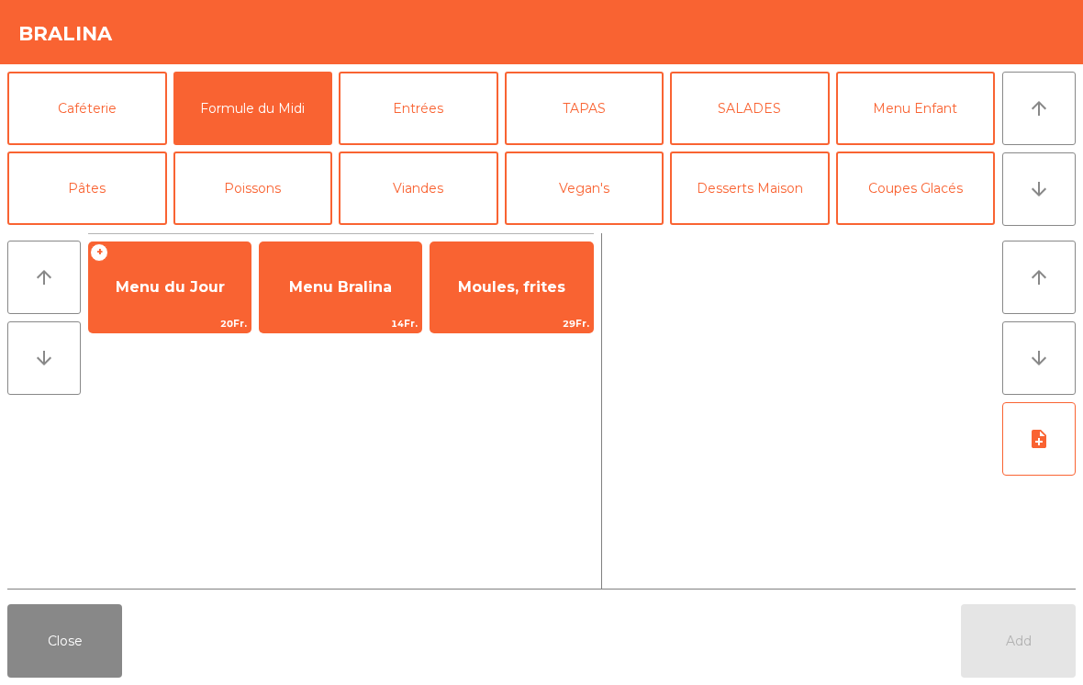
click at [363, 300] on span "Menu Bralina" at bounding box center [341, 287] width 162 height 50
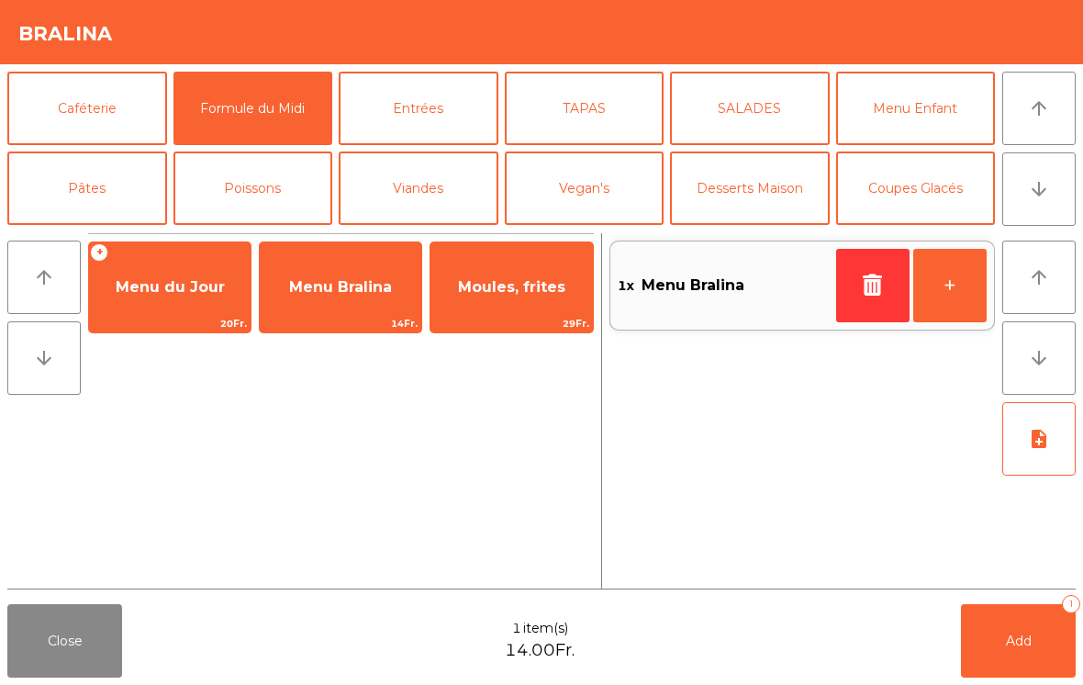
click at [1010, 642] on span "Add" at bounding box center [1019, 640] width 26 height 17
